Goal: Entertainment & Leisure: Consume media (video, audio)

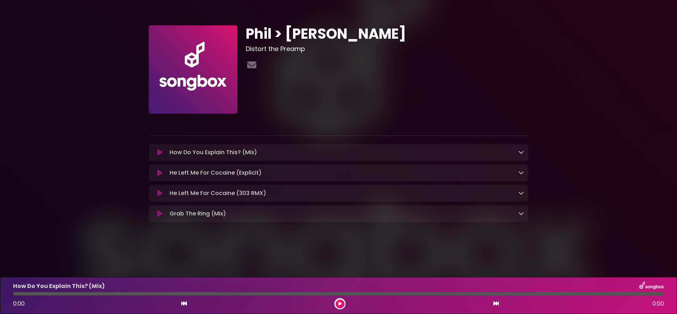
click at [161, 155] on icon at bounding box center [159, 152] width 5 height 7
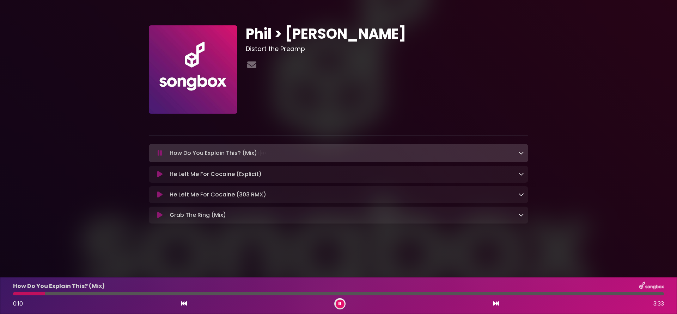
click at [65, 293] on div at bounding box center [338, 293] width 650 height 3
click at [94, 295] on div at bounding box center [338, 293] width 650 height 3
click at [124, 295] on div at bounding box center [338, 293] width 650 height 3
click at [267, 293] on div at bounding box center [338, 293] width 650 height 3
click at [299, 293] on div at bounding box center [338, 293] width 650 height 3
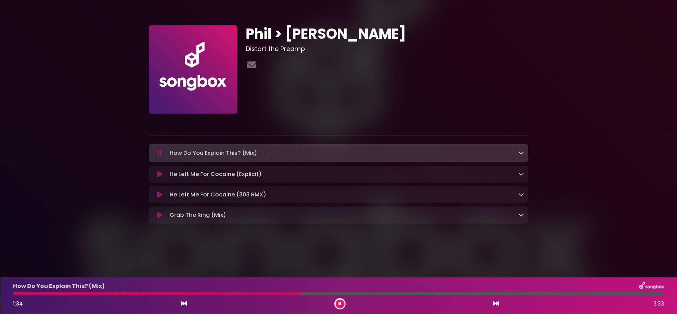
click at [349, 295] on div at bounding box center [338, 293] width 650 height 3
click at [161, 152] on icon at bounding box center [160, 153] width 5 height 7
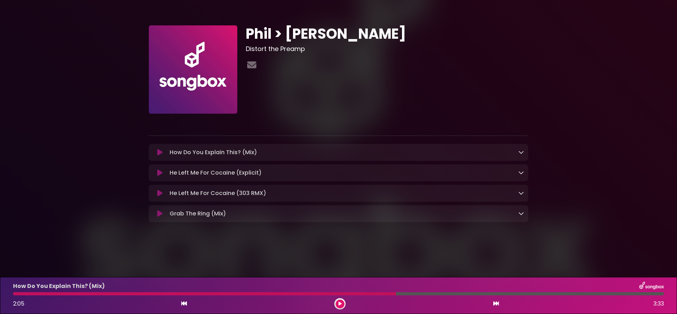
click at [160, 173] on icon at bounding box center [159, 172] width 5 height 7
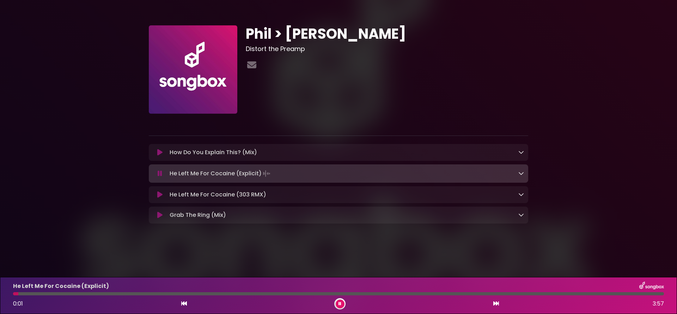
drag, startPoint x: 93, startPoint y: 294, endPoint x: 97, endPoint y: 295, distance: 4.0
click at [93, 294] on div at bounding box center [338, 293] width 650 height 3
click at [146, 294] on div at bounding box center [338, 293] width 650 height 3
drag, startPoint x: 226, startPoint y: 293, endPoint x: 232, endPoint y: 297, distance: 7.4
click at [226, 293] on div at bounding box center [338, 293] width 650 height 3
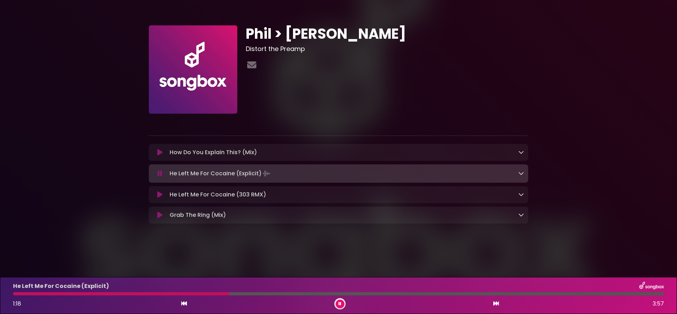
click at [290, 294] on div at bounding box center [338, 293] width 650 height 3
click at [349, 294] on div at bounding box center [338, 293] width 650 height 3
click at [384, 294] on div at bounding box center [338, 293] width 650 height 3
click at [431, 294] on div at bounding box center [338, 293] width 650 height 3
click at [476, 295] on div at bounding box center [338, 293] width 650 height 3
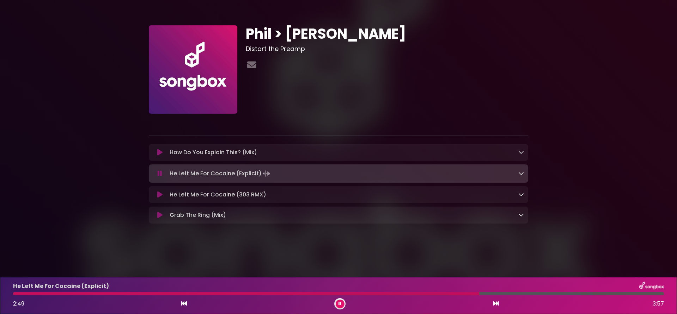
click at [521, 294] on div at bounding box center [338, 293] width 650 height 3
click at [160, 173] on icon at bounding box center [160, 173] width 5 height 7
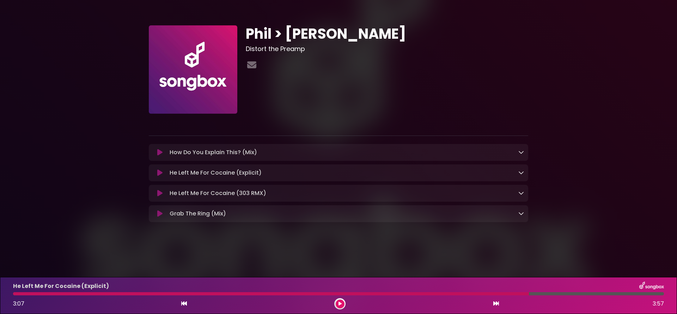
click at [156, 193] on button at bounding box center [160, 193] width 14 height 7
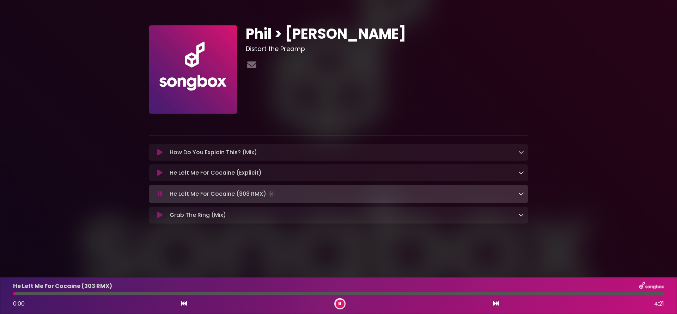
click at [154, 295] on div at bounding box center [338, 293] width 650 height 3
click at [158, 294] on div at bounding box center [338, 293] width 650 height 3
click at [276, 294] on div at bounding box center [338, 293] width 650 height 3
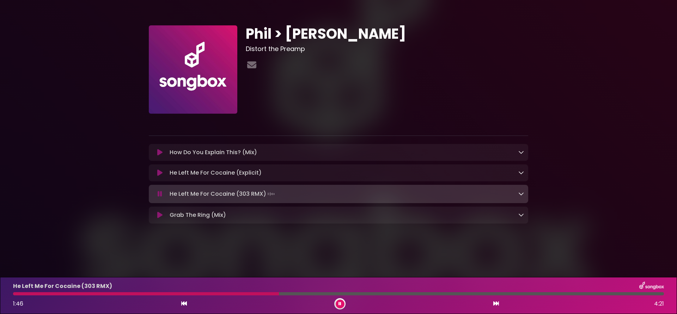
click at [388, 294] on div at bounding box center [338, 293] width 650 height 3
click at [525, 294] on div at bounding box center [338, 293] width 650 height 3
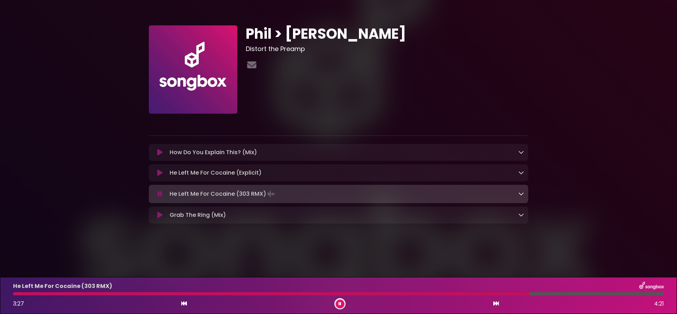
click at [159, 216] on icon at bounding box center [159, 215] width 5 height 7
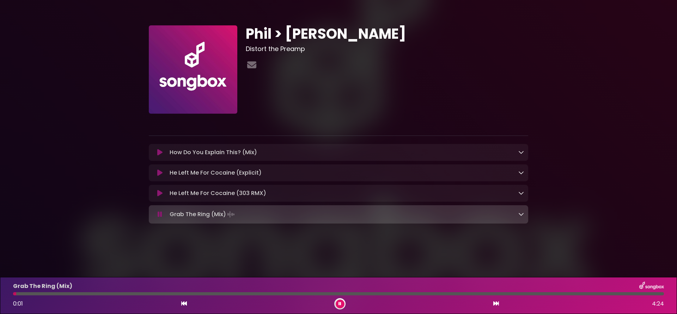
click at [124, 295] on div at bounding box center [338, 293] width 650 height 3
